Goal: Check status

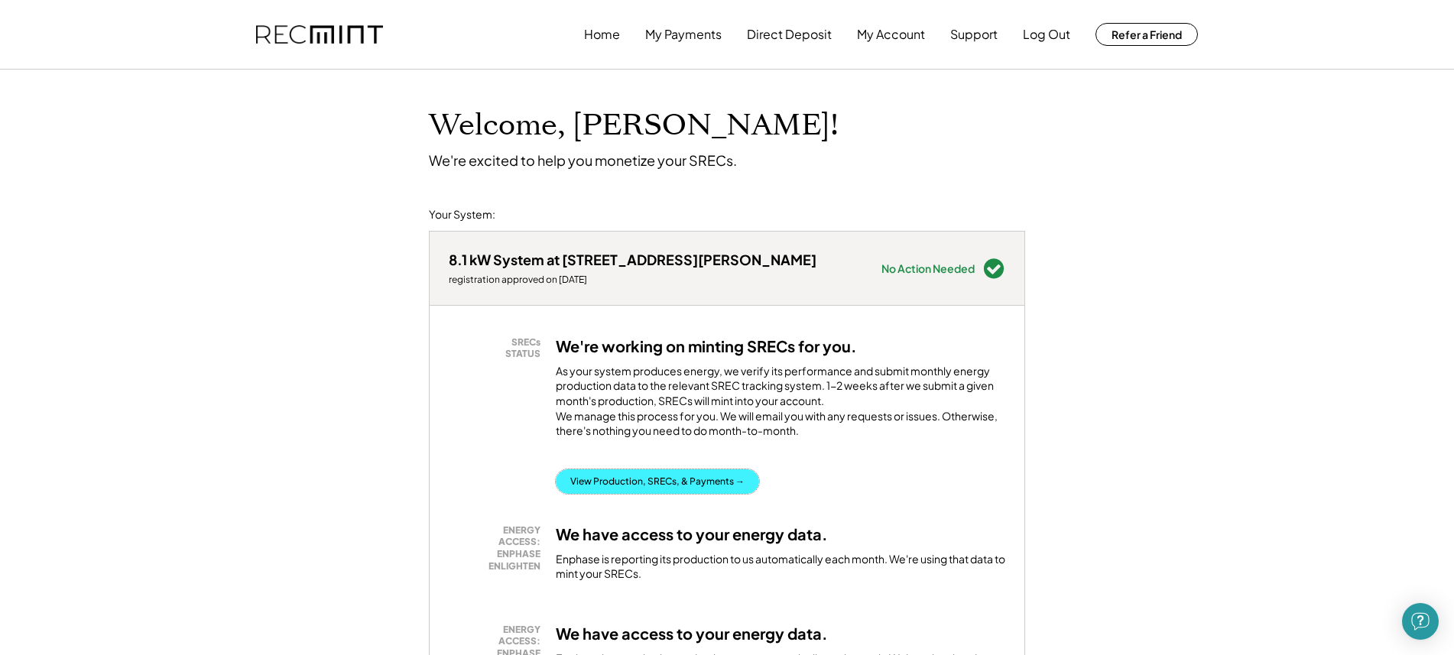
click at [626, 489] on button "View Production, SRECs, & Payments →" at bounding box center [657, 481] width 203 height 24
